Goal: Transaction & Acquisition: Purchase product/service

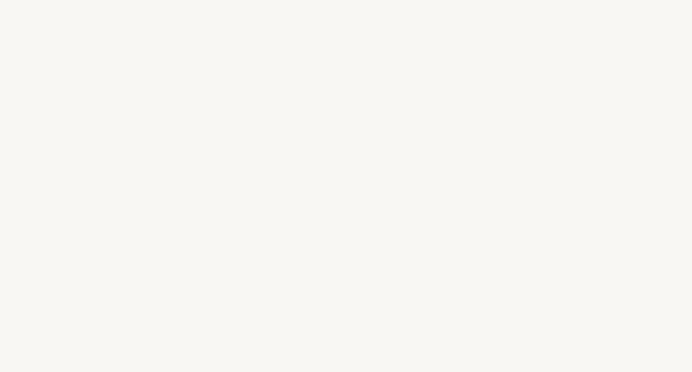
select select "FR"
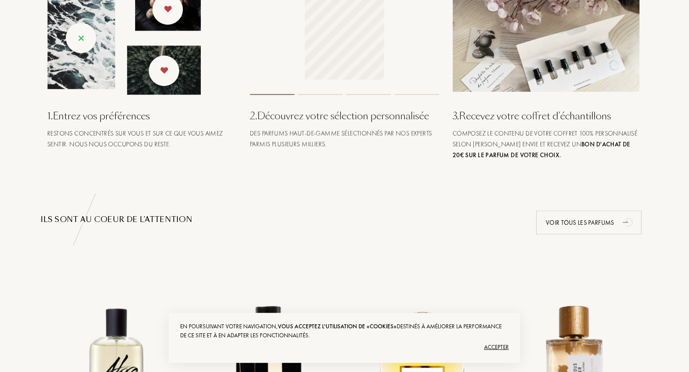
scroll to position [381, 0]
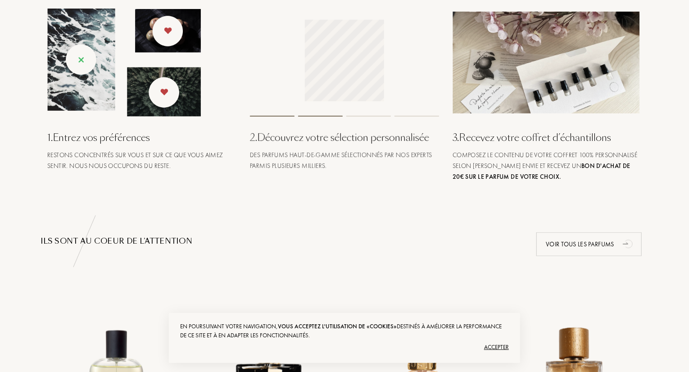
click at [559, 65] on img at bounding box center [547, 63] width 189 height 102
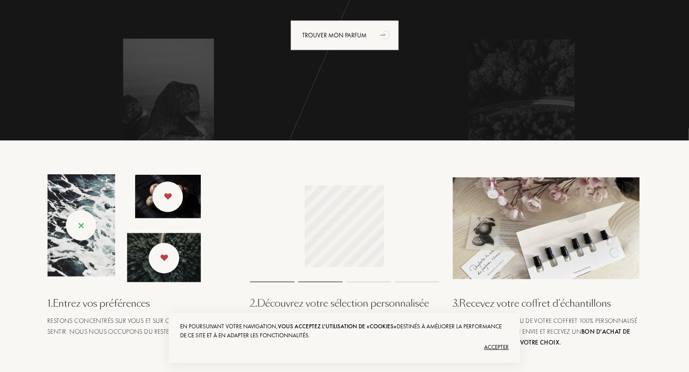
scroll to position [0, 0]
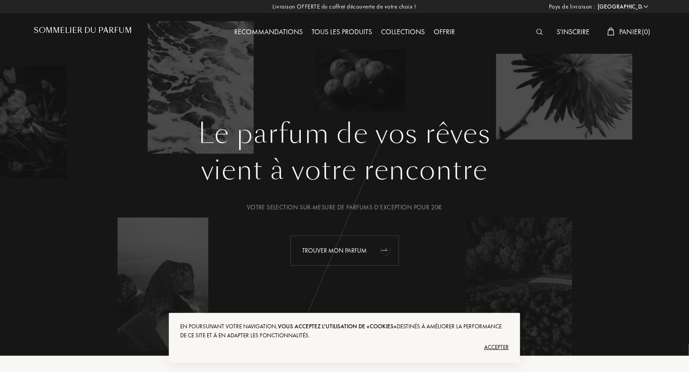
click at [342, 245] on div "Trouver mon parfum" at bounding box center [344, 251] width 109 height 30
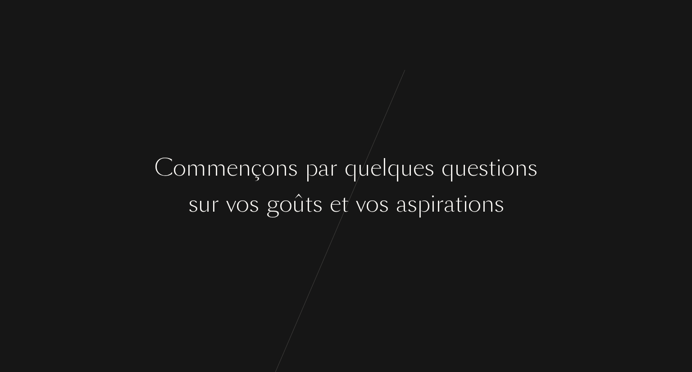
click at [352, 187] on div at bounding box center [352, 204] width 7 height 34
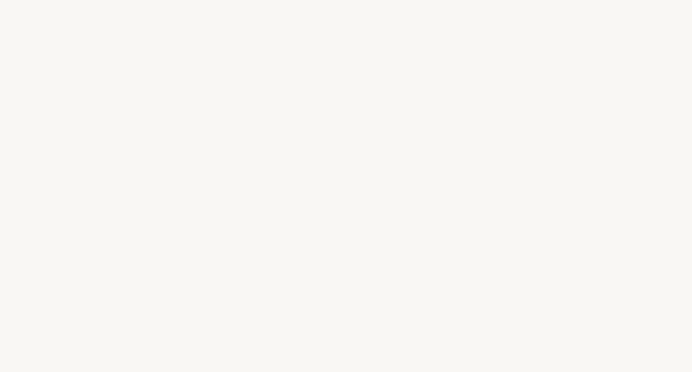
click at [356, 198] on div "v" at bounding box center [361, 204] width 10 height 34
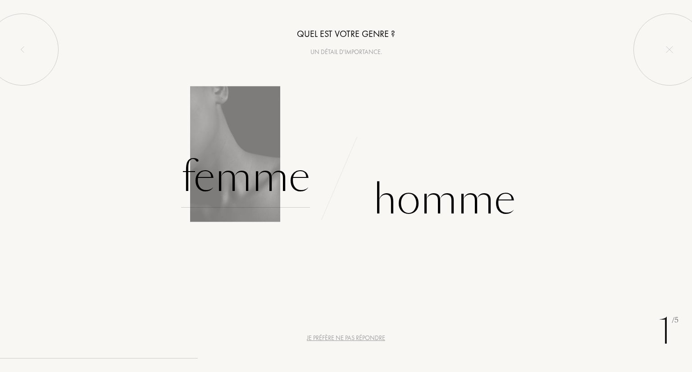
click at [232, 203] on div "Femme" at bounding box center [245, 177] width 129 height 61
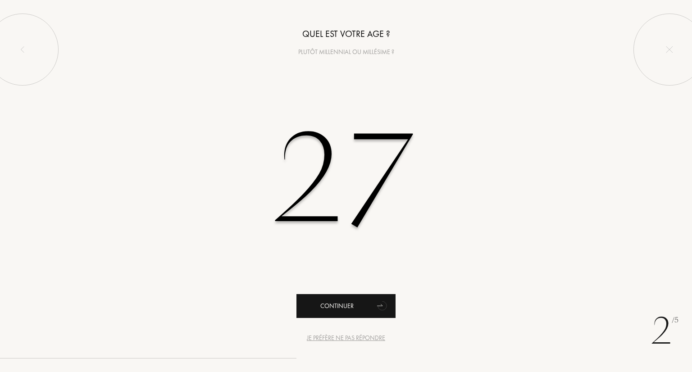
type input "27"
click at [323, 305] on div "Continuer" at bounding box center [345, 306] width 99 height 24
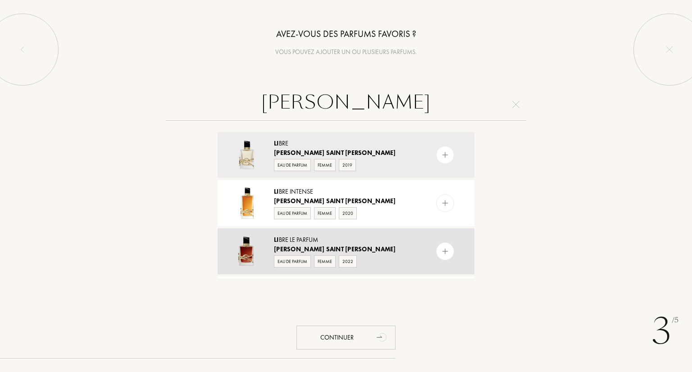
type input "YVES SAINT LAURENT LI"
click at [444, 254] on img at bounding box center [445, 251] width 9 height 9
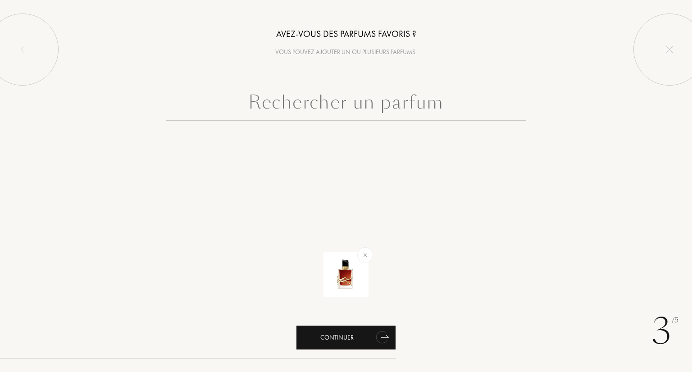
click at [339, 336] on div "Continuer" at bounding box center [345, 338] width 99 height 24
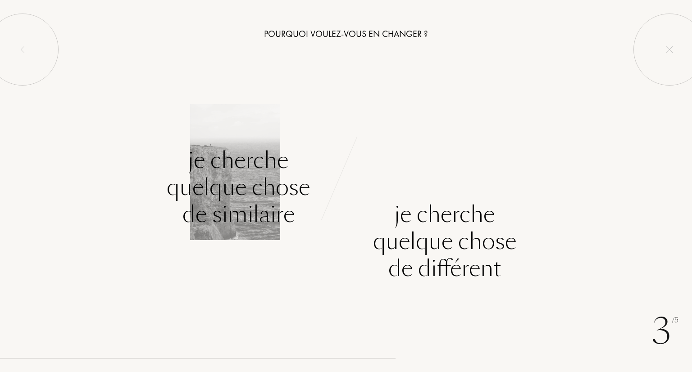
click at [237, 185] on div "Je cherche quelque chose de similaire" at bounding box center [238, 187] width 143 height 81
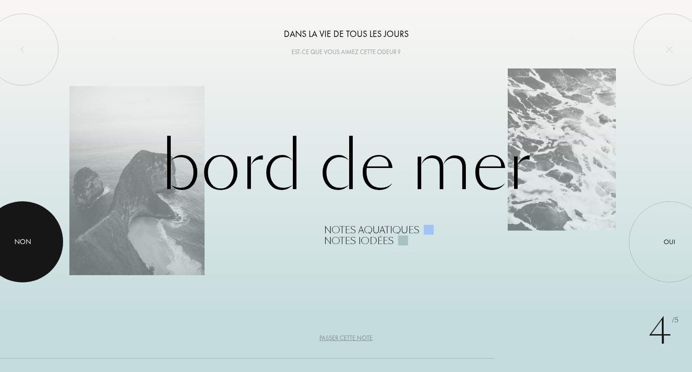
click at [43, 238] on div at bounding box center [22, 241] width 81 height 81
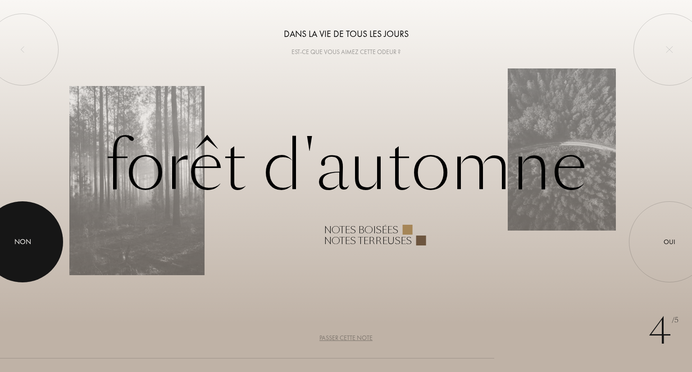
click at [12, 245] on div at bounding box center [22, 241] width 81 height 81
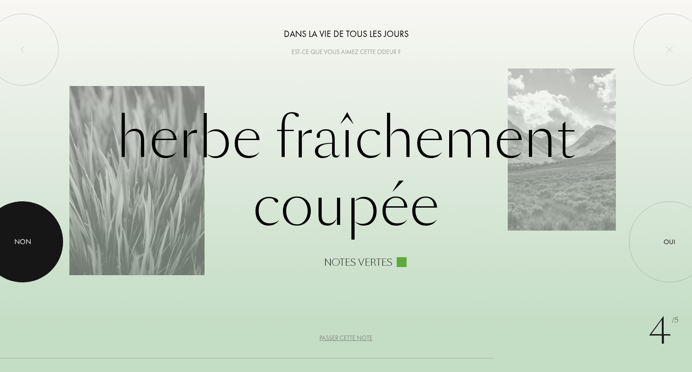
click at [21, 258] on div at bounding box center [22, 241] width 81 height 81
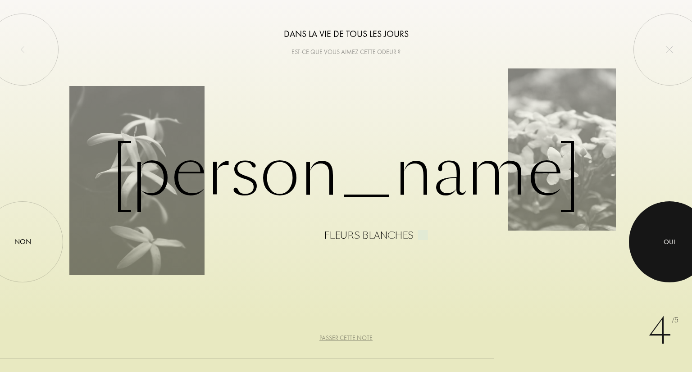
click at [667, 226] on div at bounding box center [669, 241] width 81 height 81
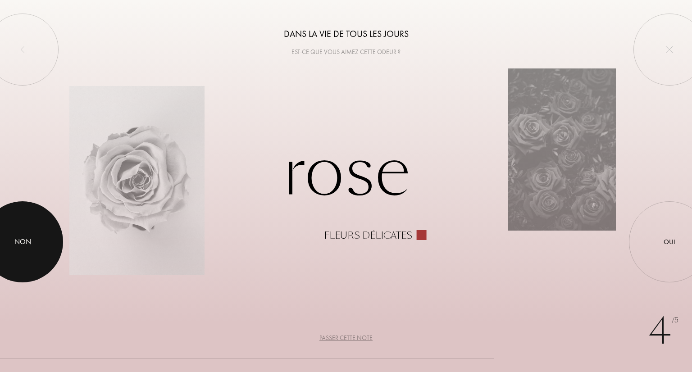
click at [25, 227] on div at bounding box center [22, 241] width 81 height 81
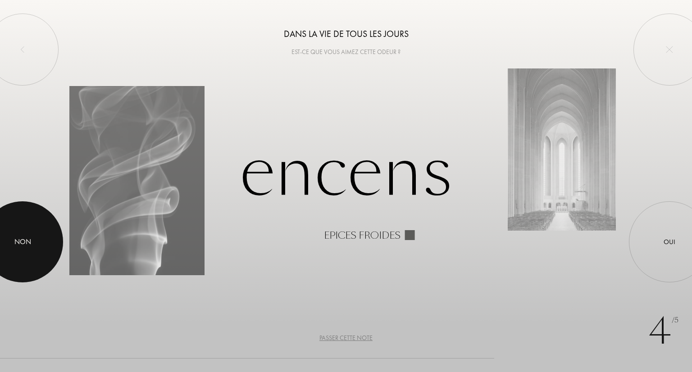
click at [51, 242] on div at bounding box center [22, 241] width 81 height 81
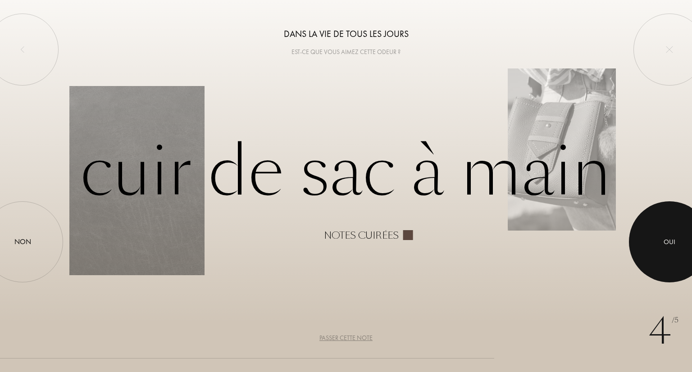
click at [667, 229] on div at bounding box center [669, 241] width 81 height 81
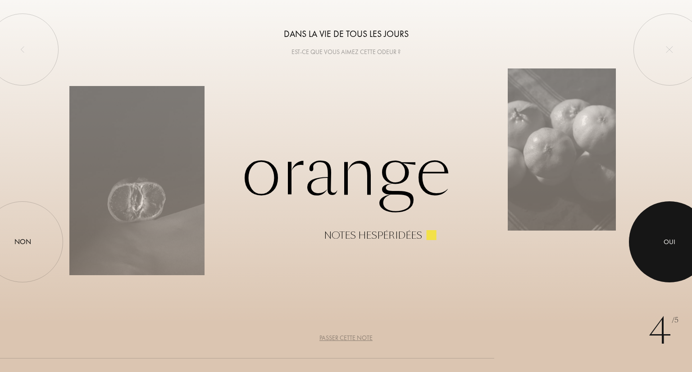
click at [659, 240] on div at bounding box center [669, 241] width 81 height 81
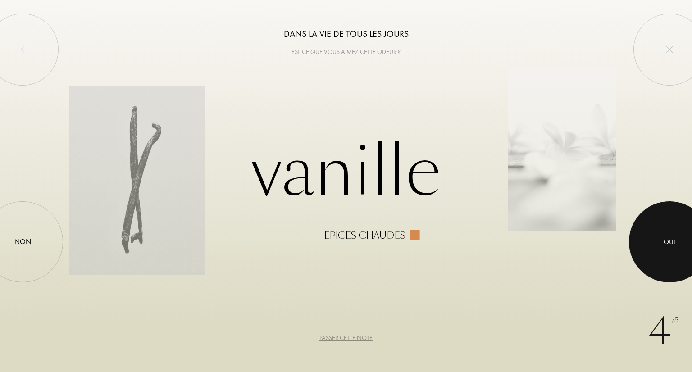
click at [659, 240] on div at bounding box center [669, 241] width 81 height 81
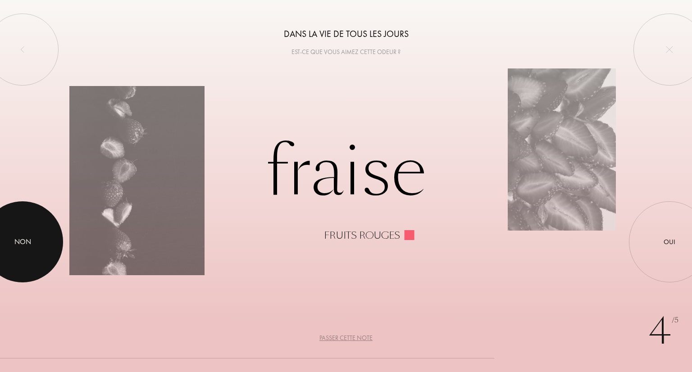
click at [31, 245] on div "Non" at bounding box center [22, 241] width 17 height 11
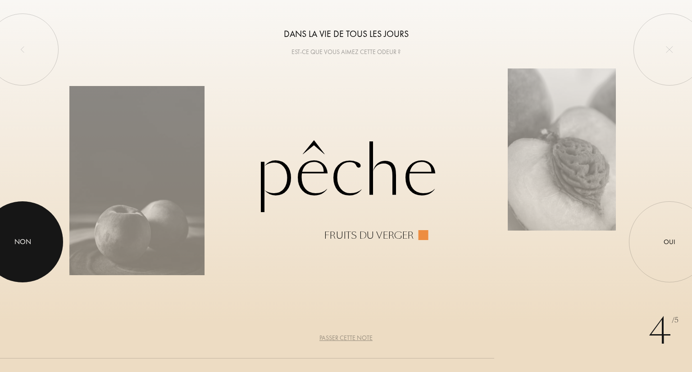
click at [34, 222] on div at bounding box center [22, 241] width 81 height 81
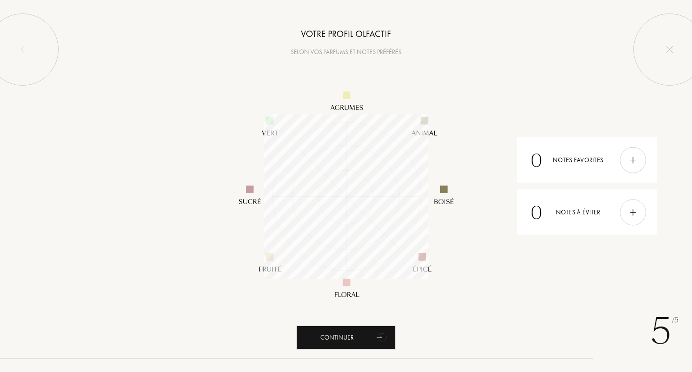
scroll to position [164, 164]
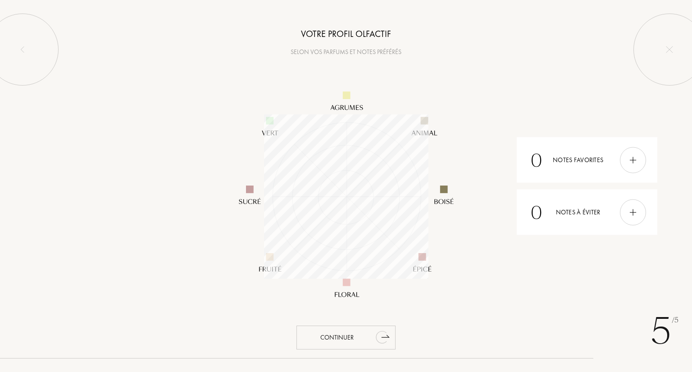
click at [369, 333] on div "Continuer" at bounding box center [345, 338] width 99 height 24
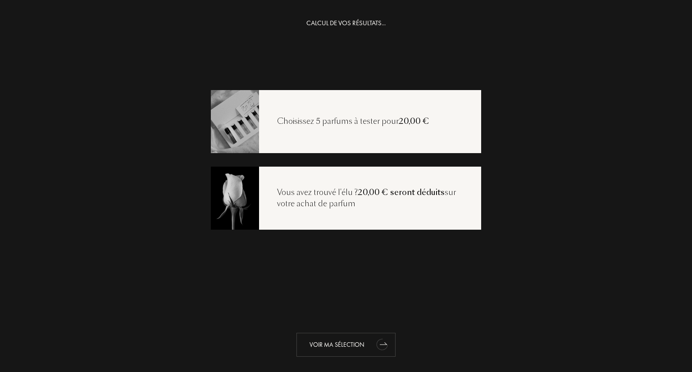
click at [342, 342] on div "Voir ma sélection" at bounding box center [345, 345] width 99 height 24
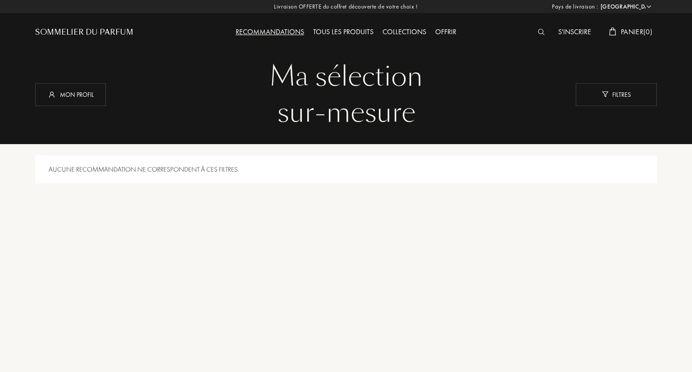
select select "FR"
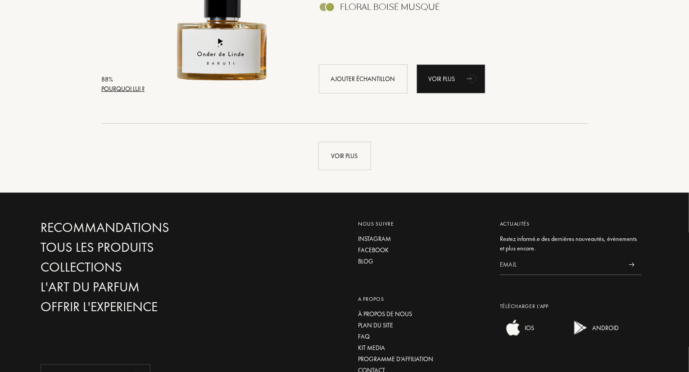
scroll to position [2174, 0]
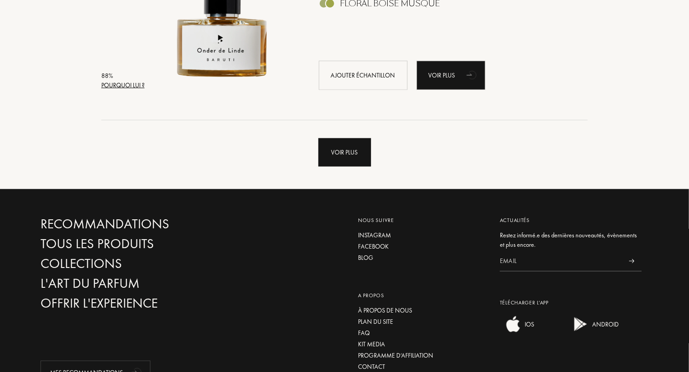
click at [337, 155] on div "Voir plus" at bounding box center [344, 152] width 53 height 28
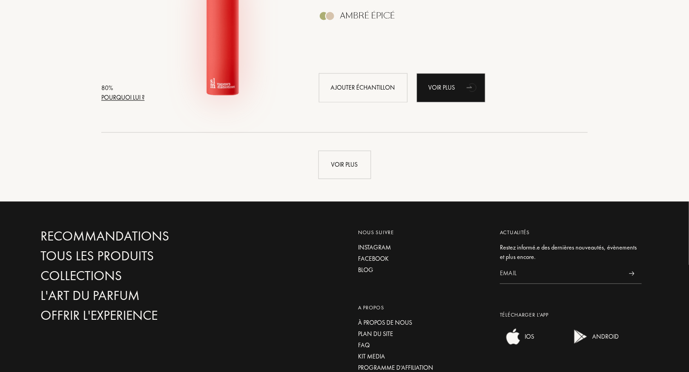
scroll to position [4419, 0]
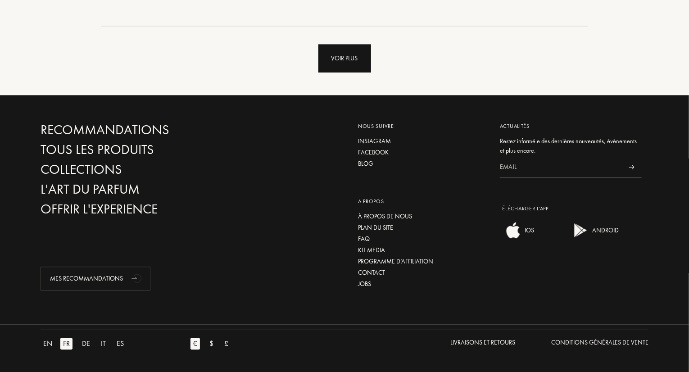
click at [335, 54] on div "Voir plus" at bounding box center [344, 58] width 53 height 28
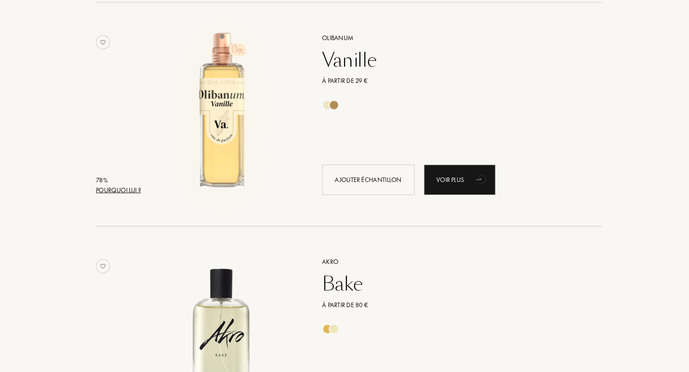
scroll to position [4655, 0]
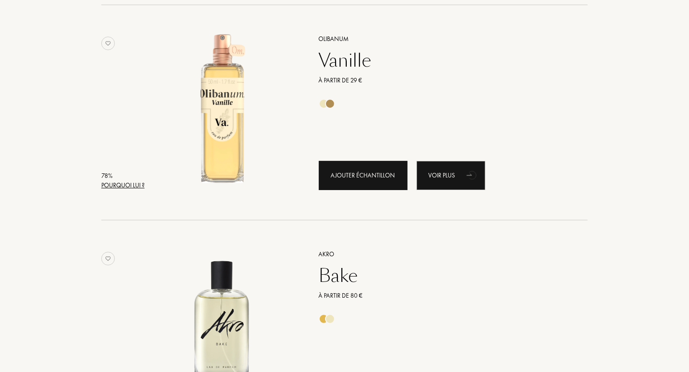
click at [372, 186] on div "Ajouter échantillon" at bounding box center [363, 175] width 89 height 29
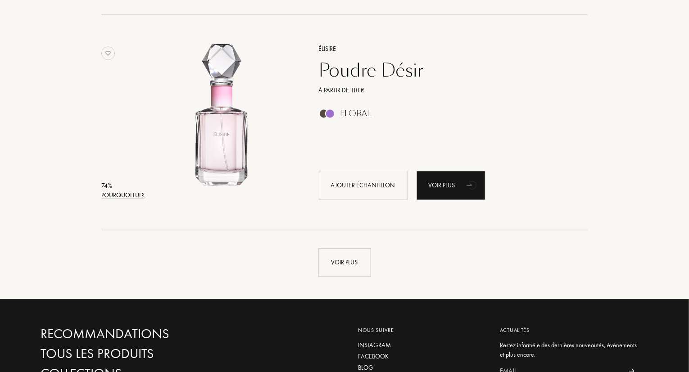
scroll to position [6368, 0]
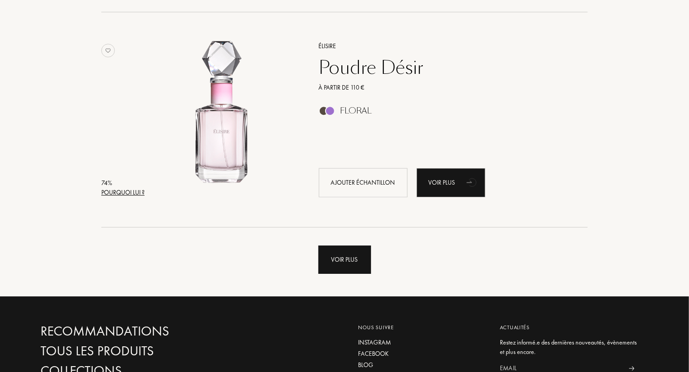
click at [337, 261] on div "Voir plus" at bounding box center [344, 259] width 53 height 28
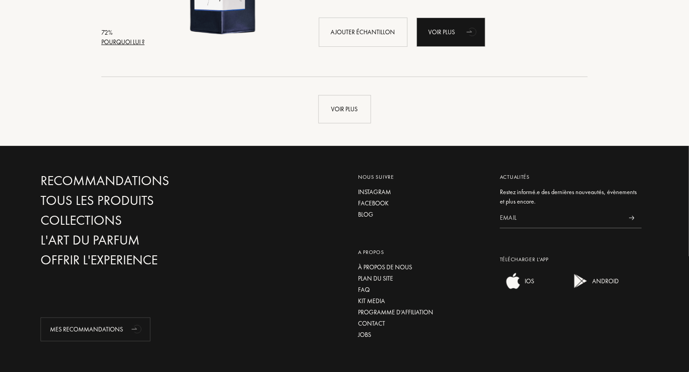
scroll to position [8668, 0]
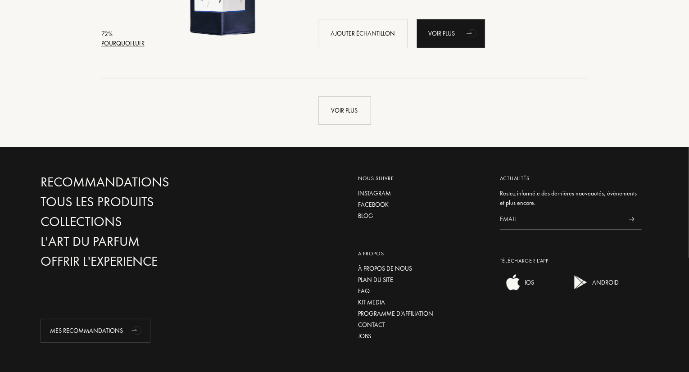
click at [335, 93] on div "Voir plus" at bounding box center [345, 101] width 622 height 46
click at [337, 101] on div "Voir plus" at bounding box center [344, 110] width 53 height 28
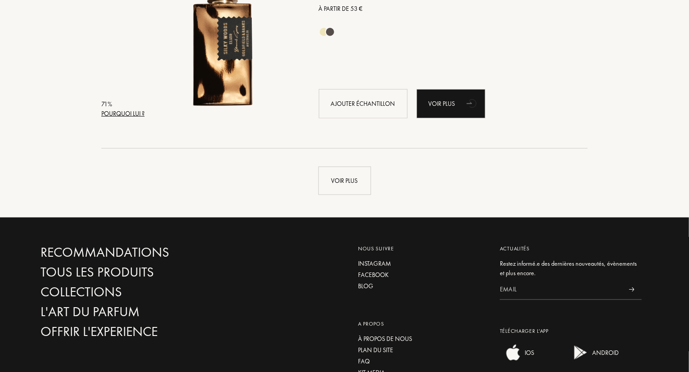
scroll to position [10752, 0]
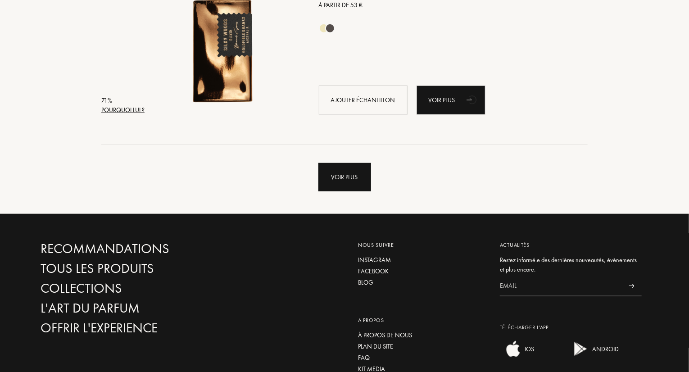
click at [342, 181] on div "Voir plus" at bounding box center [344, 177] width 53 height 28
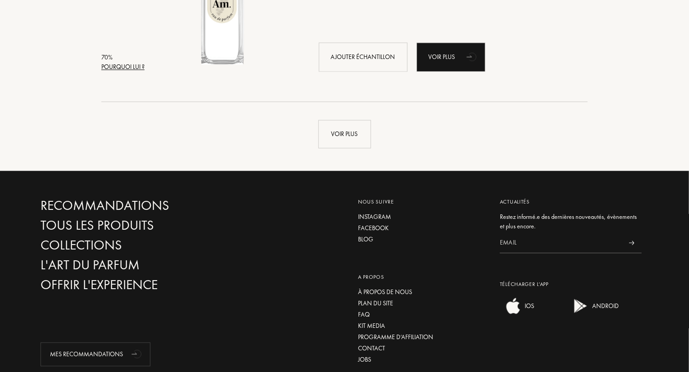
scroll to position [12944, 0]
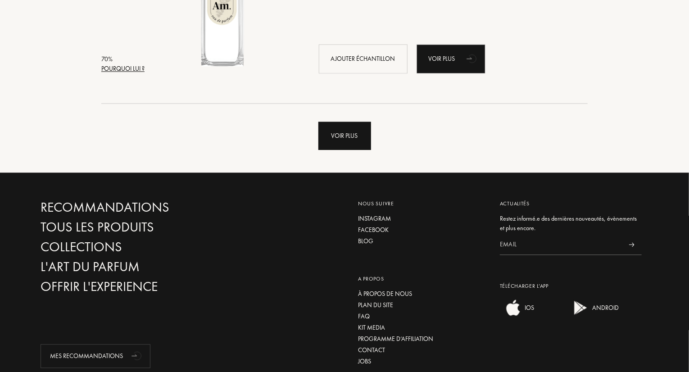
click at [366, 146] on div "Voir plus" at bounding box center [344, 136] width 53 height 28
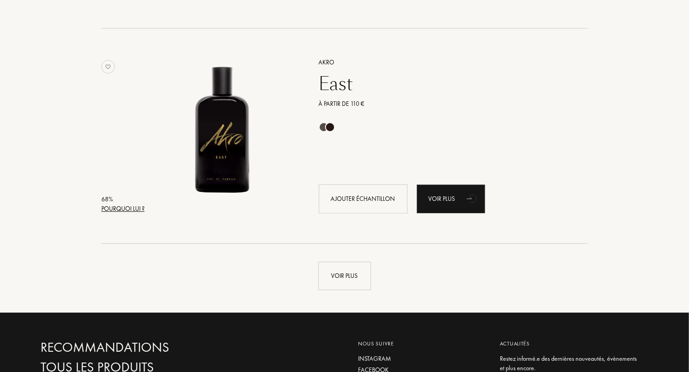
scroll to position [15016, 0]
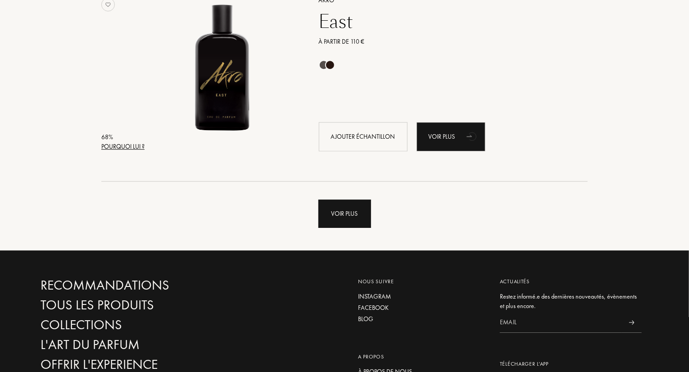
click at [346, 227] on div "Voir plus" at bounding box center [344, 214] width 53 height 28
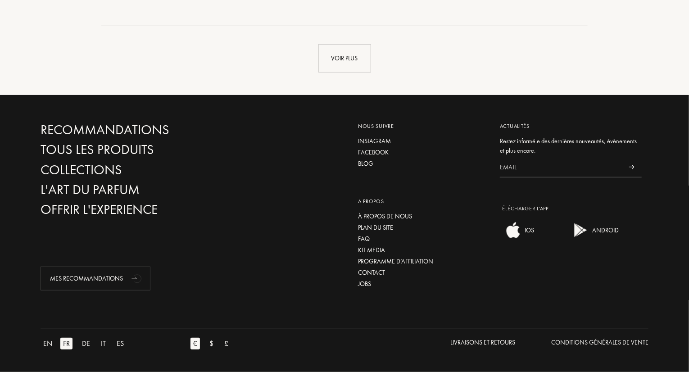
scroll to position [17271, 0]
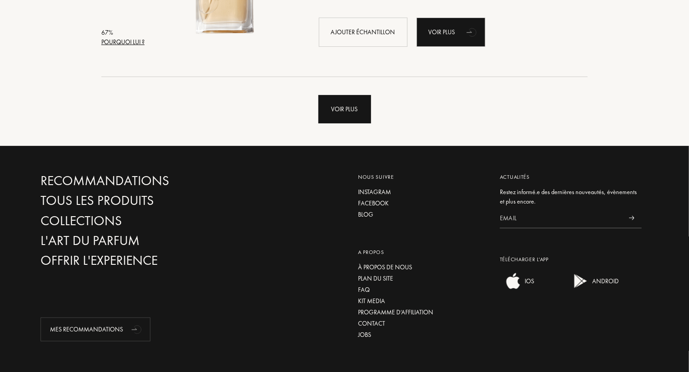
click at [347, 108] on div "Voir plus" at bounding box center [344, 109] width 53 height 28
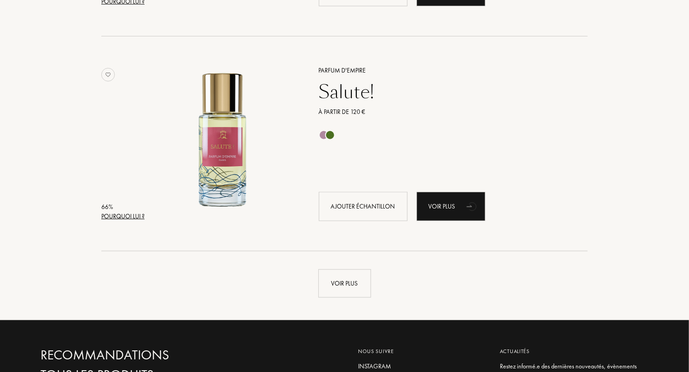
scroll to position [19285, 0]
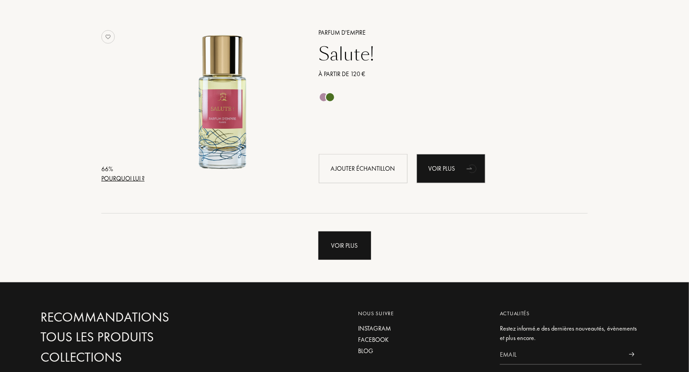
click at [344, 244] on div "Voir plus" at bounding box center [344, 245] width 53 height 28
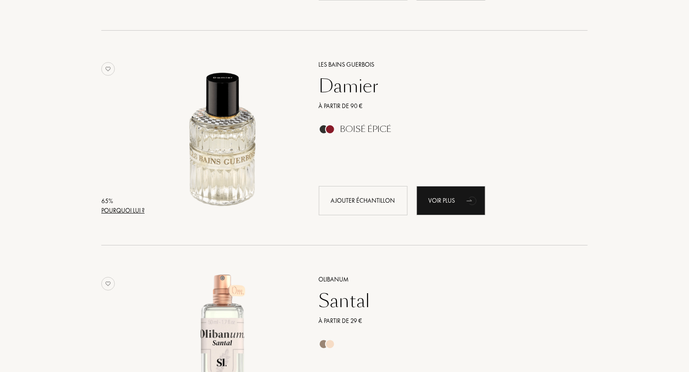
scroll to position [20556, 0]
